Goal: Transaction & Acquisition: Book appointment/travel/reservation

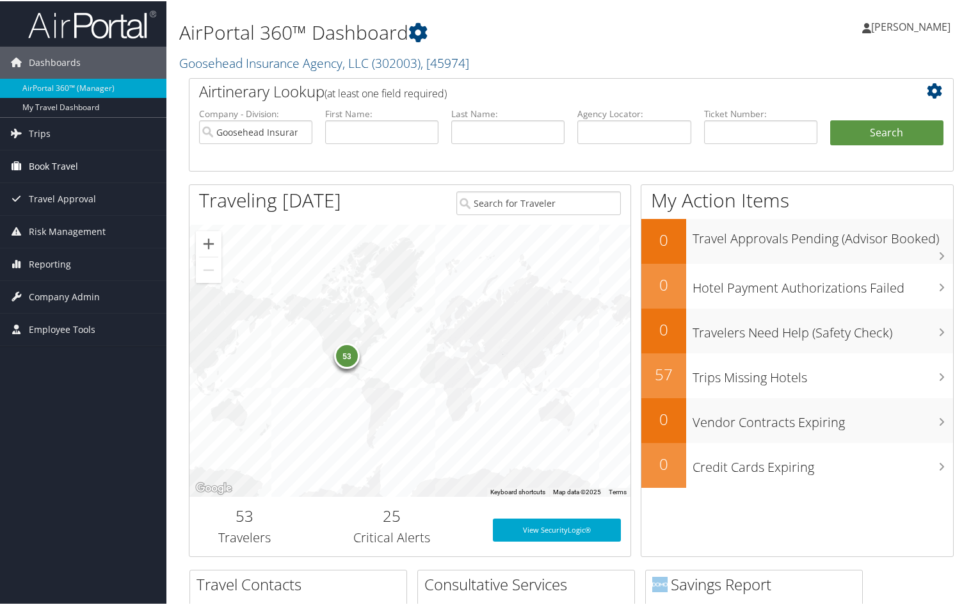
click at [41, 165] on span "Book Travel" at bounding box center [53, 165] width 49 height 32
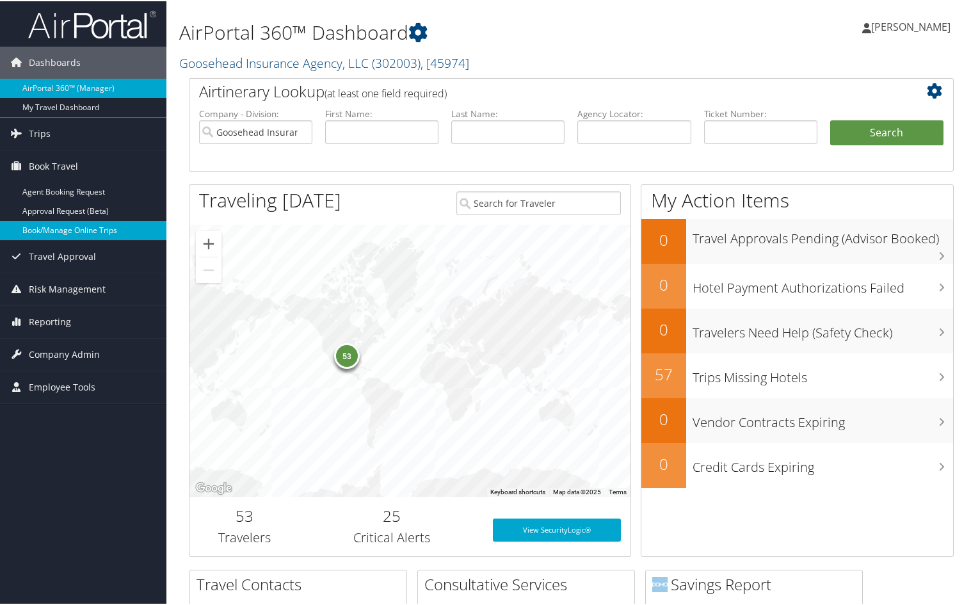
click at [55, 233] on link "Book/Manage Online Trips" at bounding box center [83, 228] width 166 height 19
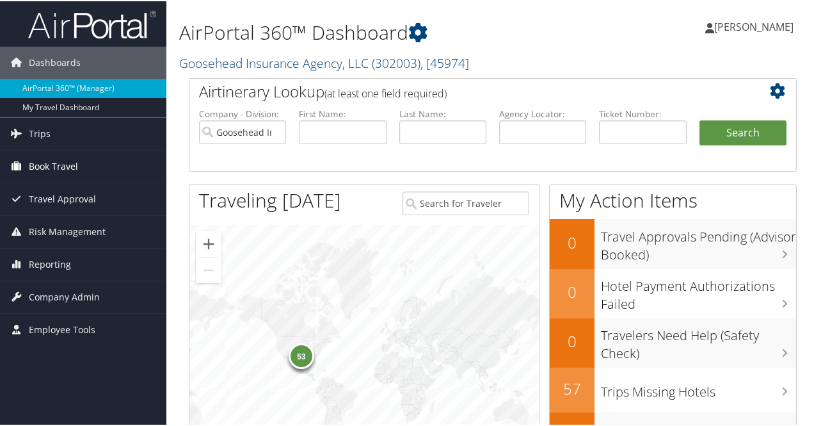
click at [27, 163] on link "Book Travel" at bounding box center [83, 165] width 166 height 32
